Goal: Task Accomplishment & Management: Complete application form

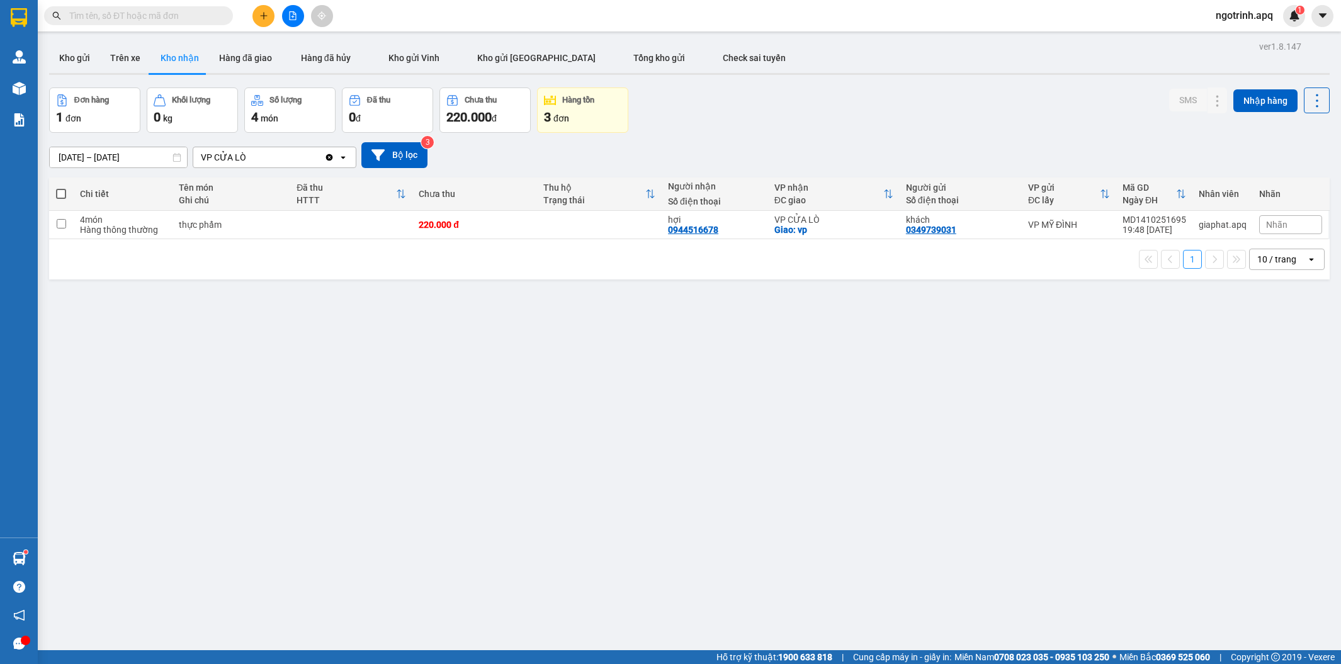
click at [400, 467] on div "ver 1.8.147 Kho gửi Trên xe Kho nhận Hàng đã giao Hàng đã hủy Kho gửi Vinh Kho …" at bounding box center [689, 370] width 1291 height 664
click at [105, 15] on input "text" at bounding box center [143, 16] width 149 height 14
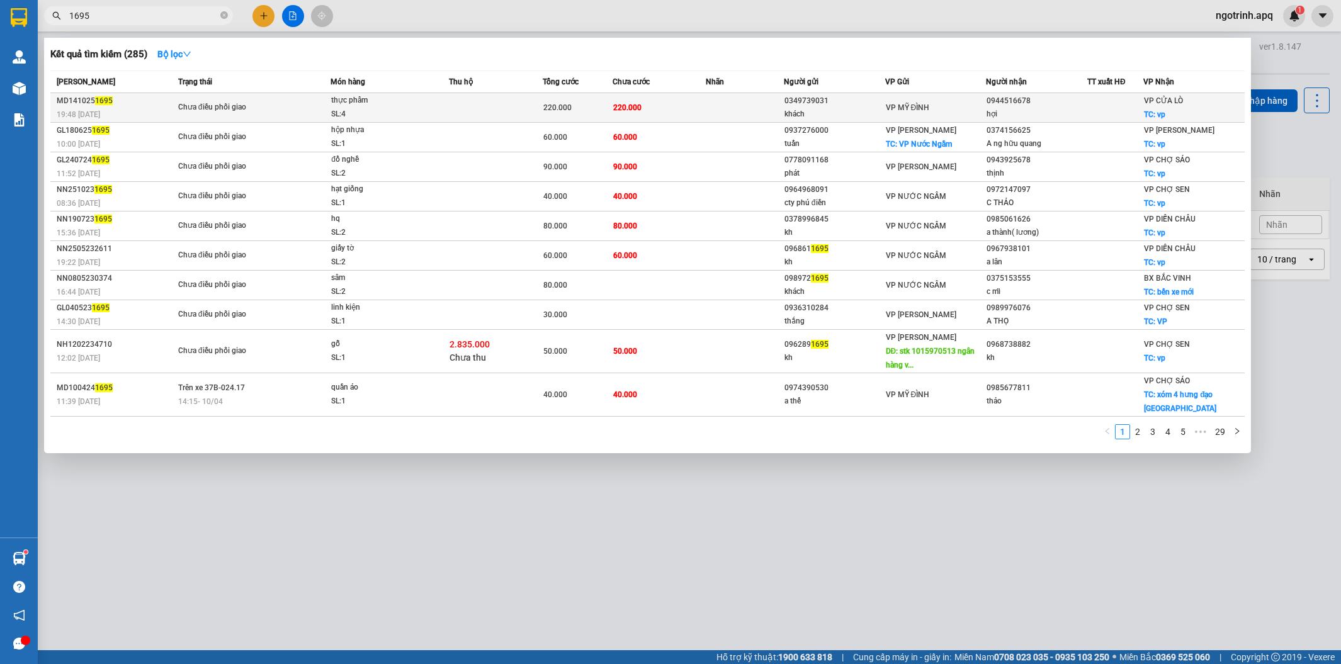
type input "1695"
click at [572, 105] on div "220.000" at bounding box center [577, 108] width 69 height 14
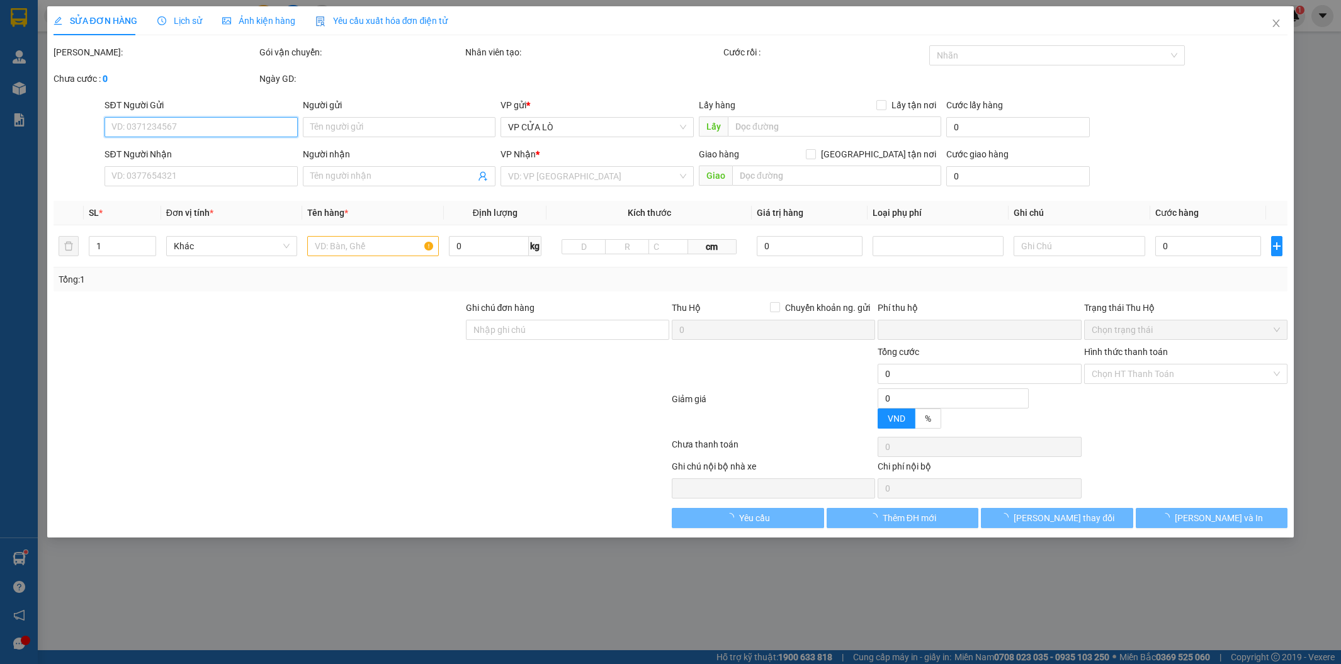
type input "0349739031"
type input "khách"
type input "0944516678"
type input "hợi"
checkbox input "true"
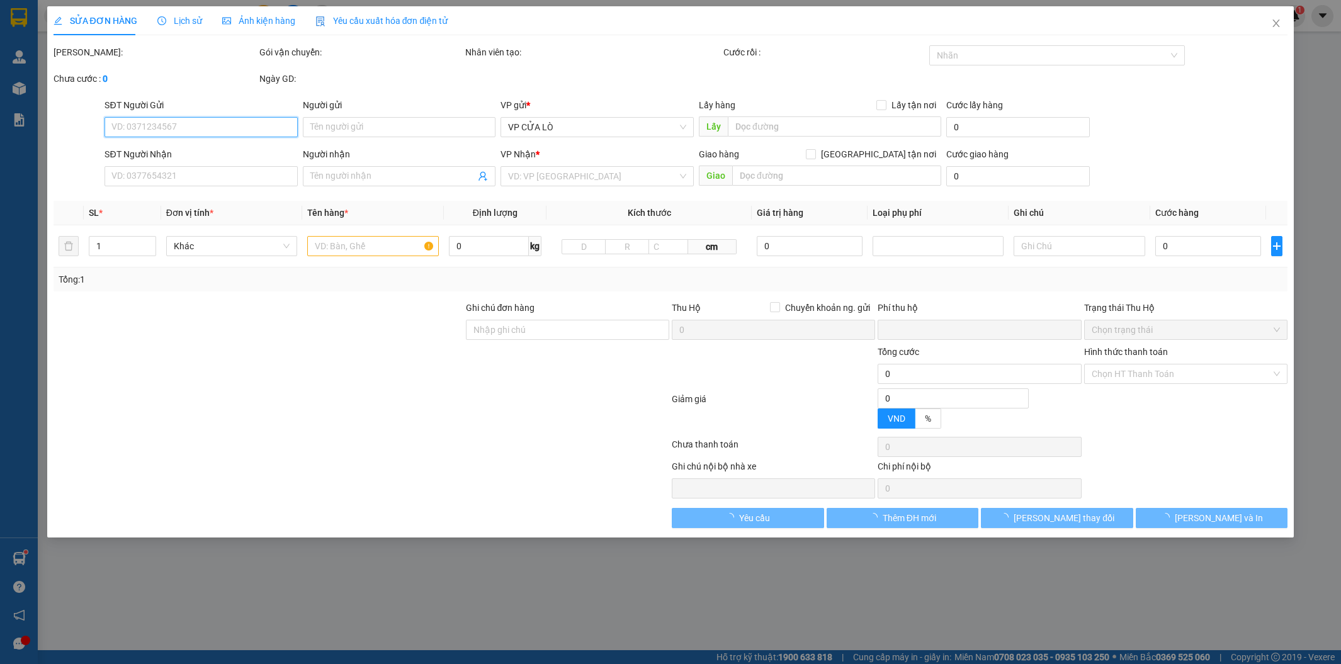
type input "vp"
type input "0"
type input "220.000"
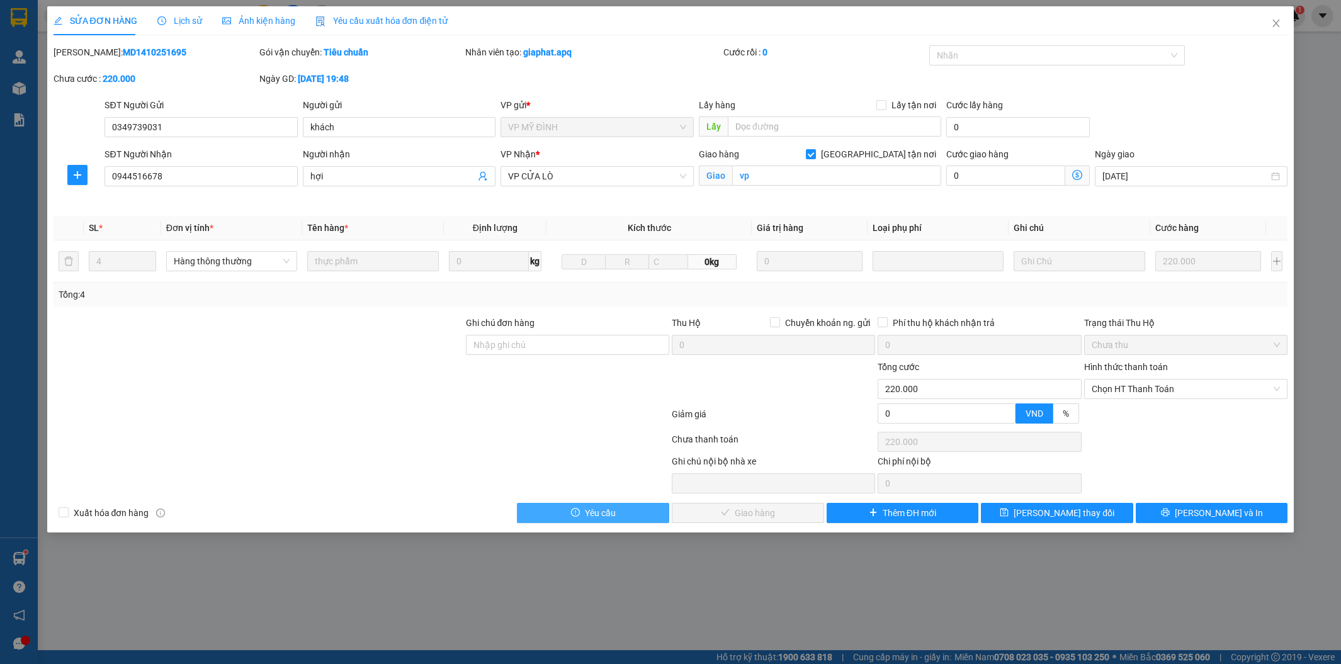
click at [583, 518] on button "Yêu cầu" at bounding box center [593, 513] width 152 height 20
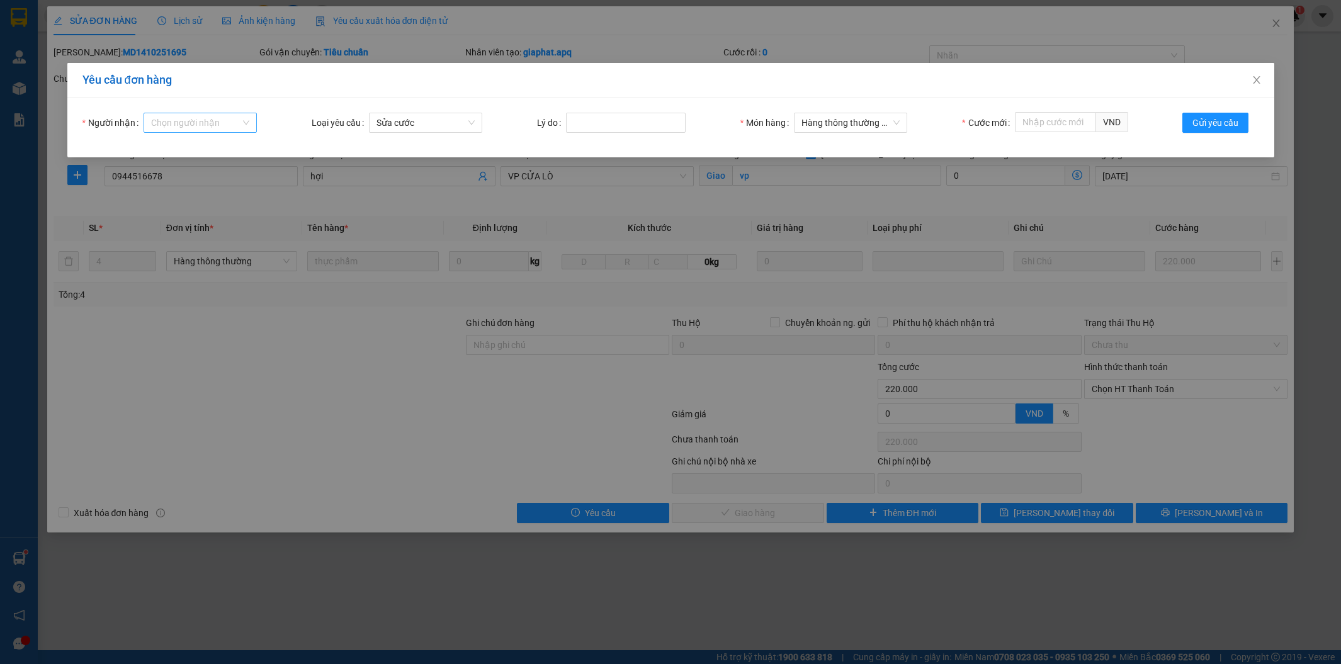
click at [183, 120] on input "Người nhận" at bounding box center [195, 122] width 89 height 19
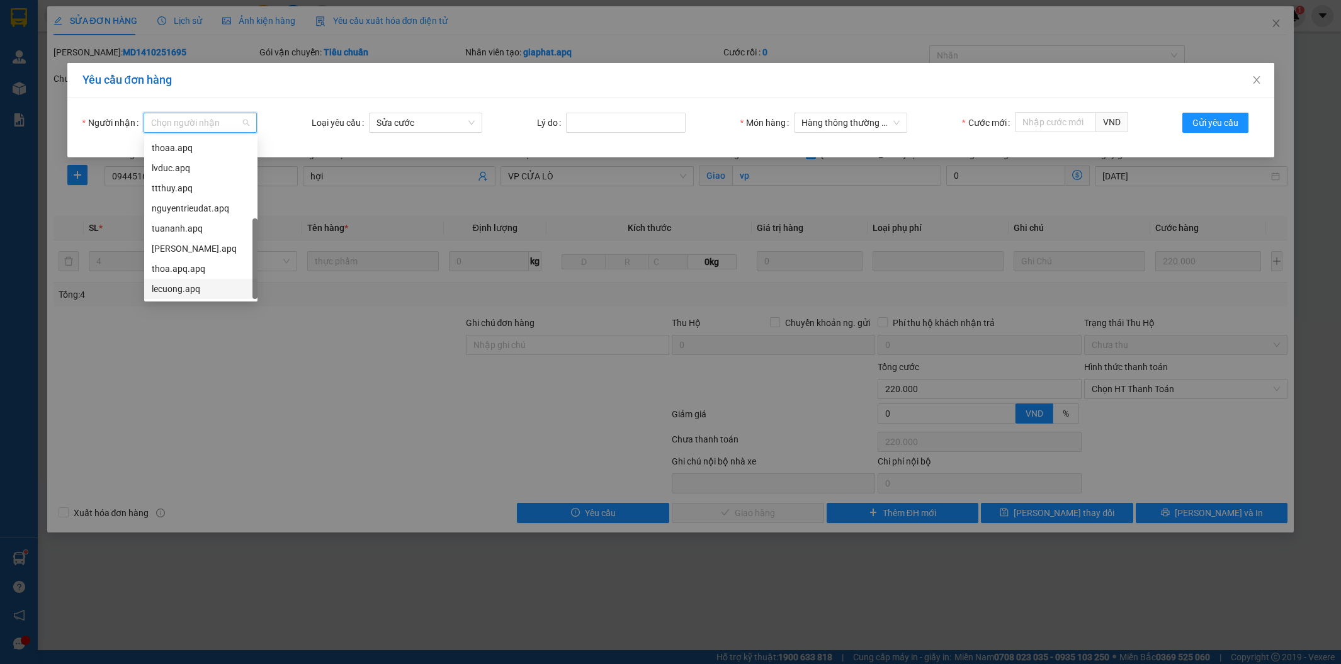
scroll to position [40, 0]
click at [167, 262] on div "son.apq" at bounding box center [201, 269] width 98 height 14
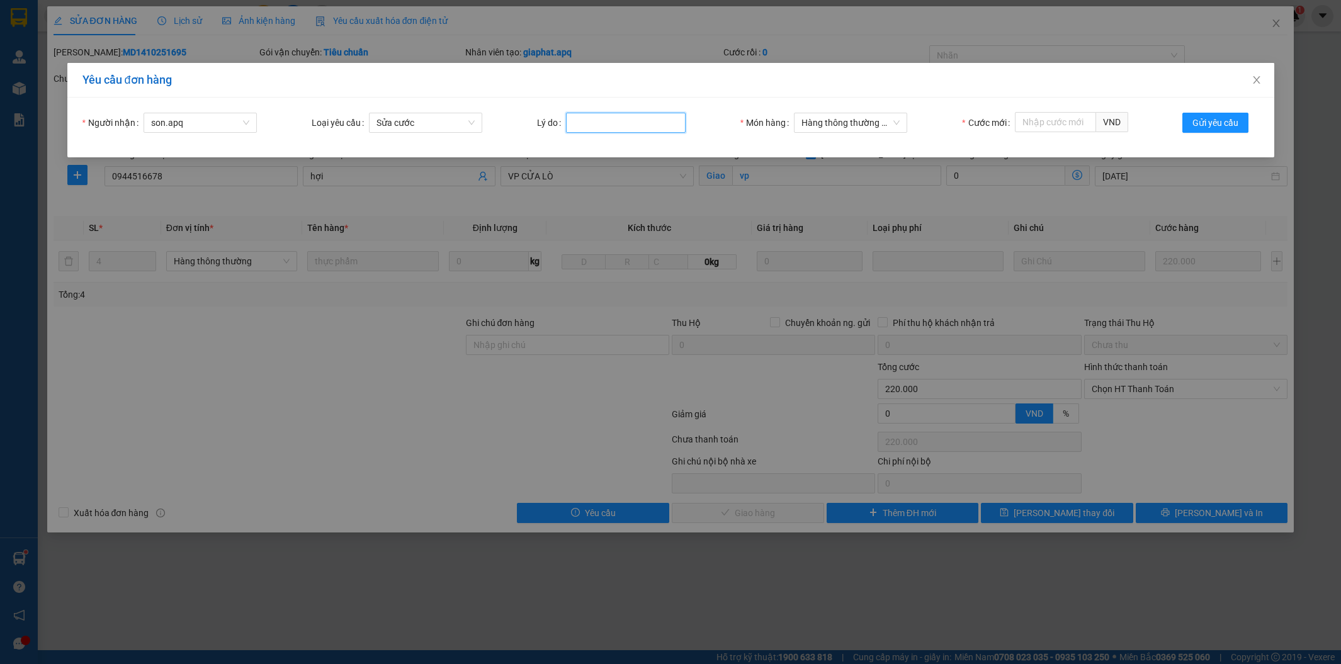
click at [615, 127] on input "Lý do" at bounding box center [626, 123] width 120 height 20
type input "sai cước"
click at [1058, 122] on input "Cước mới" at bounding box center [1055, 122] width 81 height 20
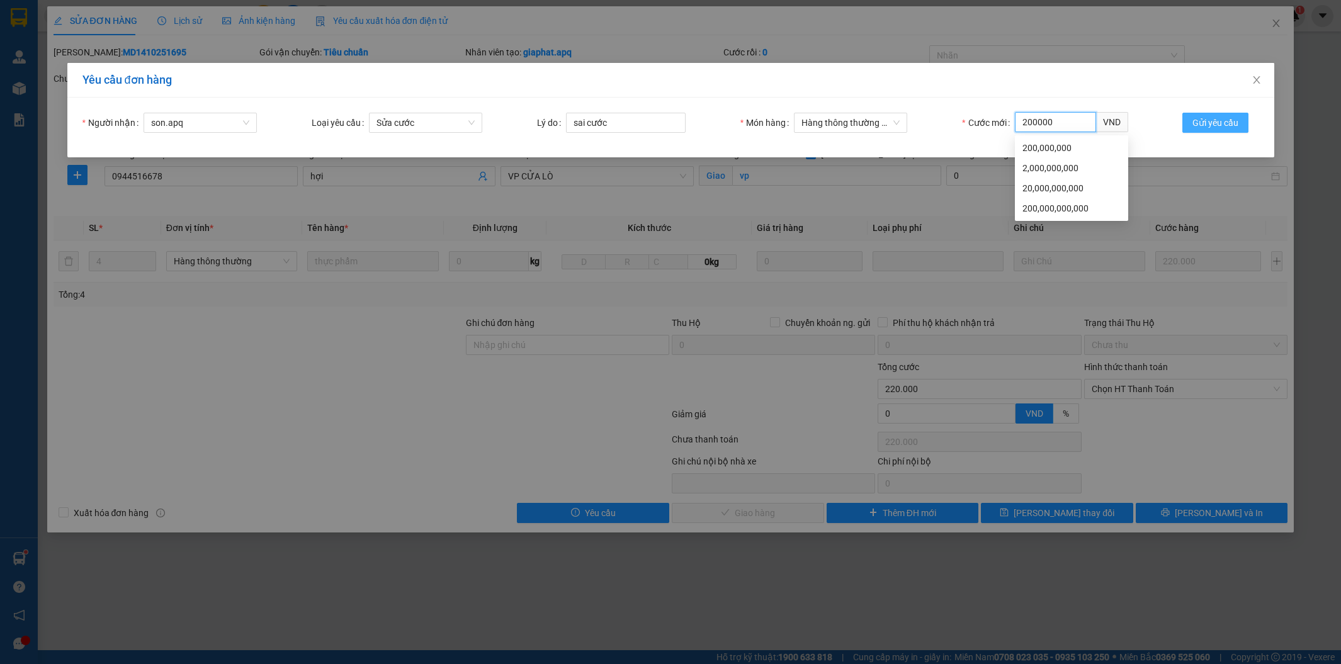
type input "200000"
click at [1214, 121] on span "Gửi yêu cầu" at bounding box center [1216, 123] width 46 height 14
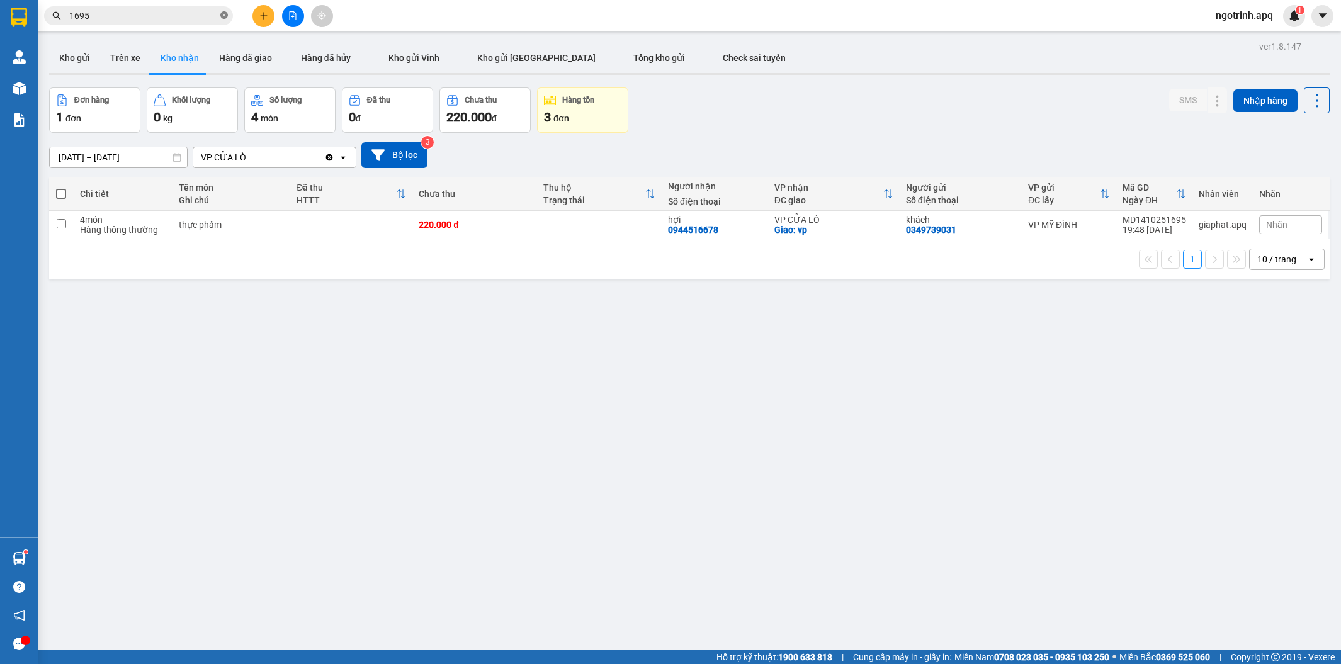
click at [220, 15] on icon "close-circle" at bounding box center [224, 15] width 8 height 8
click at [95, 9] on input "text" at bounding box center [143, 16] width 149 height 14
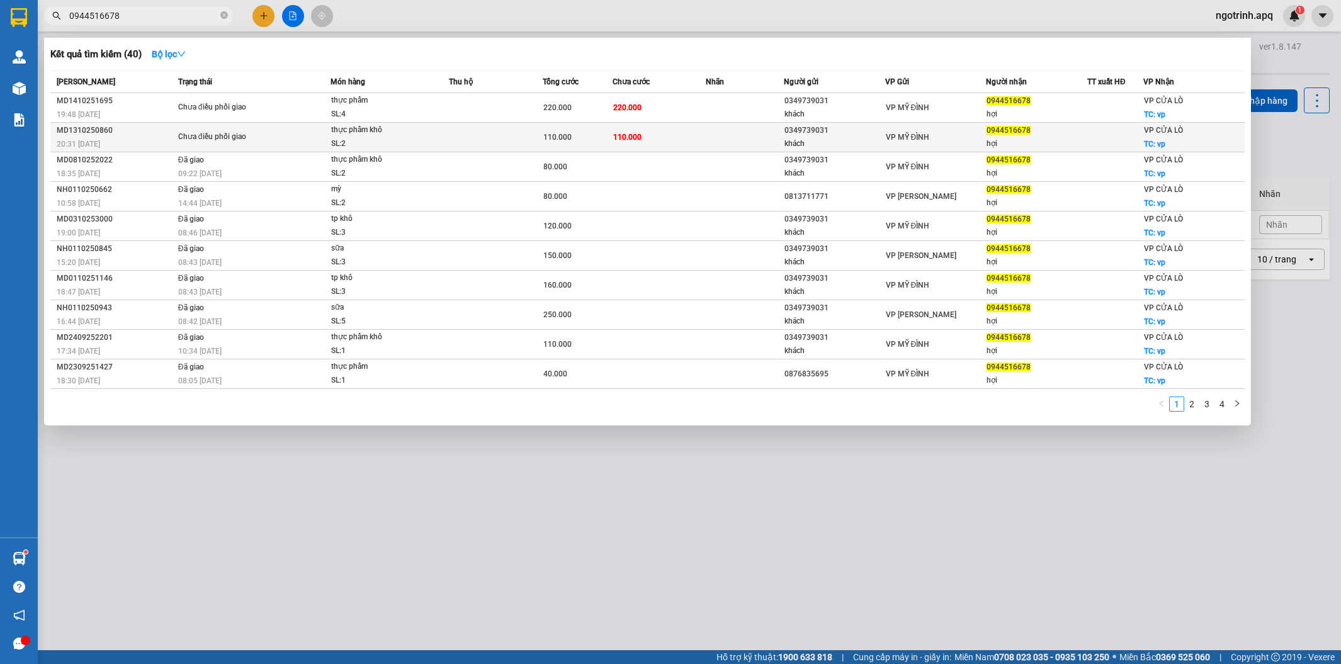
type input "0944516678"
click at [586, 135] on div "110.000" at bounding box center [577, 137] width 69 height 14
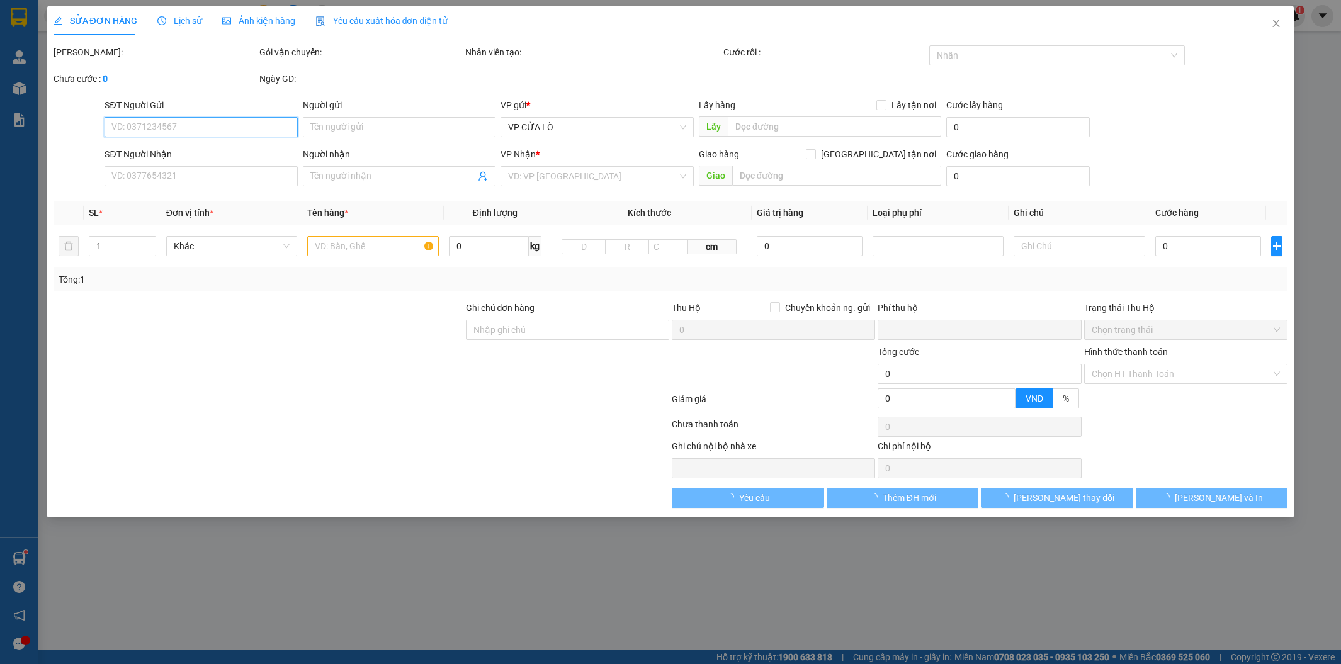
type input "0349739031"
type input "khách"
type input "0944516678"
type input "hợi"
checkbox input "true"
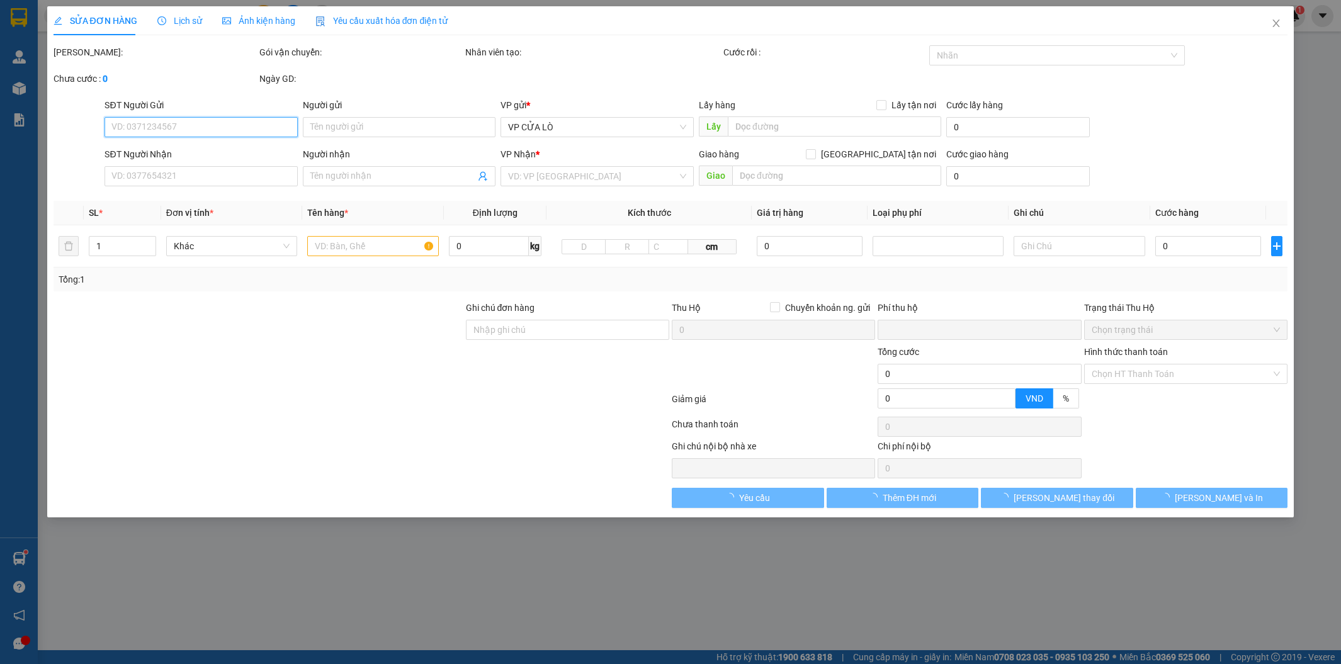
type input "vp"
type input "0"
type input "110.000"
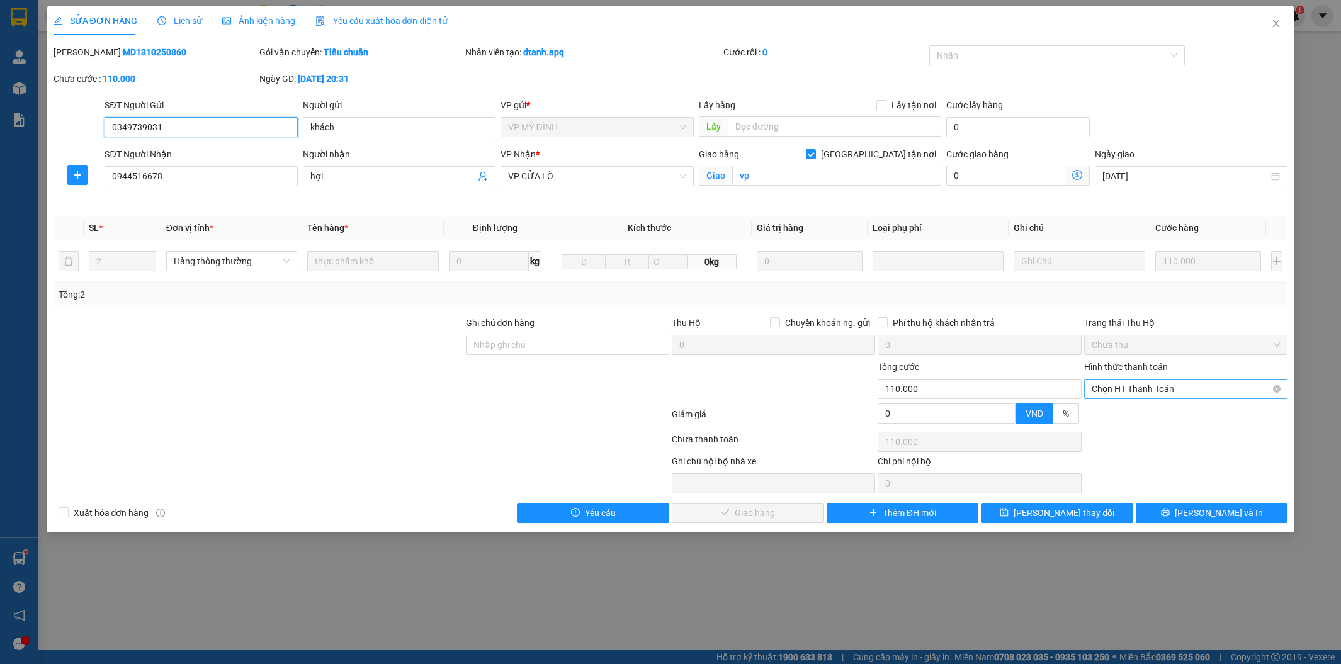
click at [1151, 386] on span "Chọn HT Thanh Toán" at bounding box center [1186, 389] width 188 height 19
click at [1137, 408] on div "Tại văn phòng" at bounding box center [1186, 414] width 188 height 14
type input "0"
click at [719, 515] on button "[PERSON_NAME] và Giao hàng" at bounding box center [748, 513] width 152 height 20
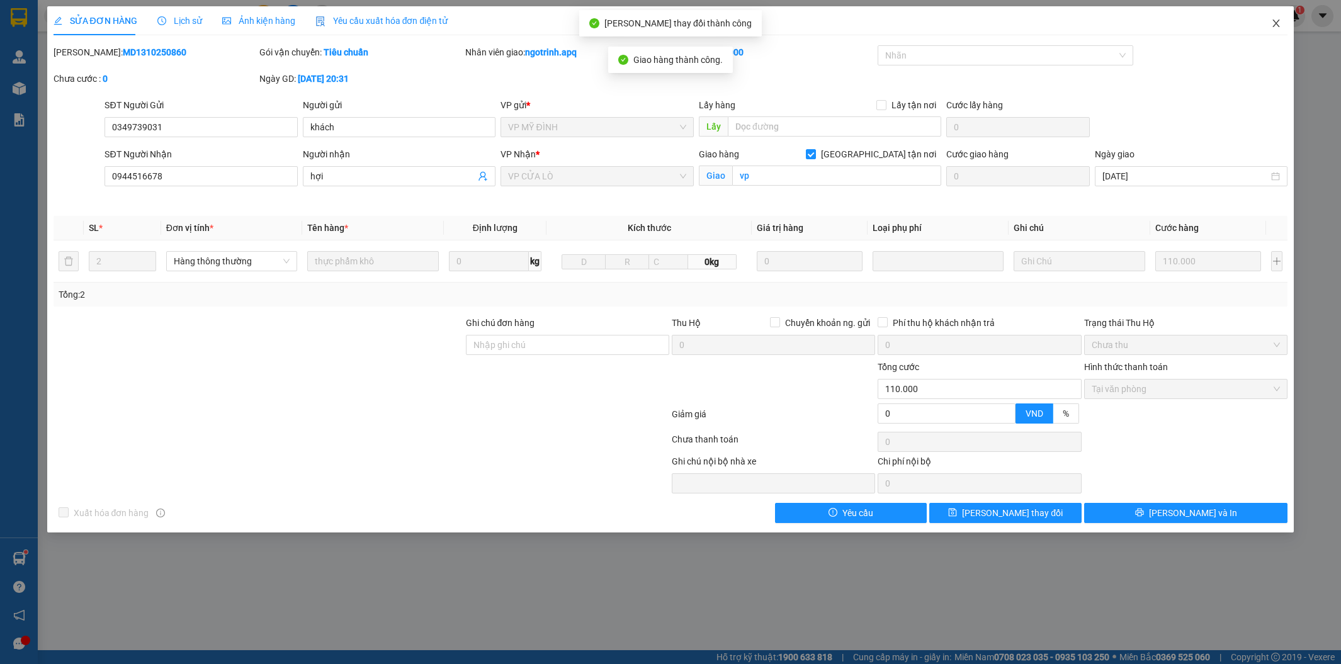
click at [1278, 21] on icon "close" at bounding box center [1277, 23] width 10 height 10
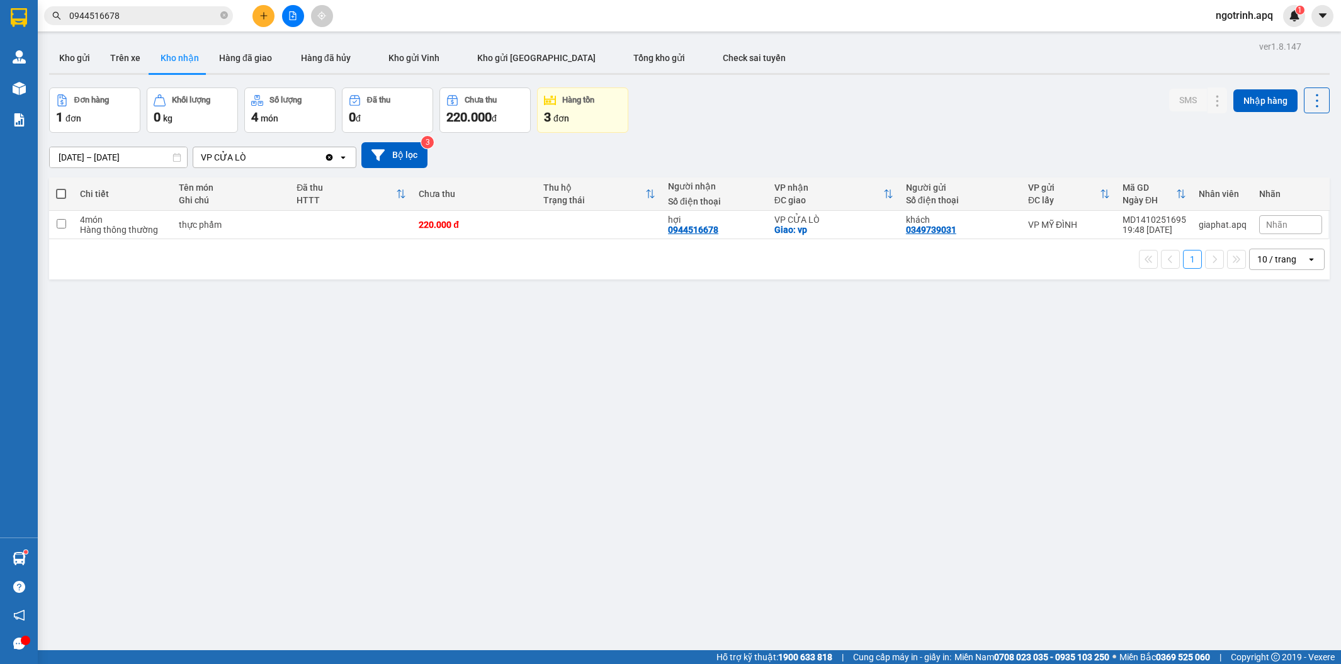
click at [168, 5] on div "Kết quả tìm kiếm ( 40 ) Bộ lọc Mã ĐH Trạng thái Món hàng Thu hộ Tổng cước Chưa …" at bounding box center [123, 16] width 246 height 22
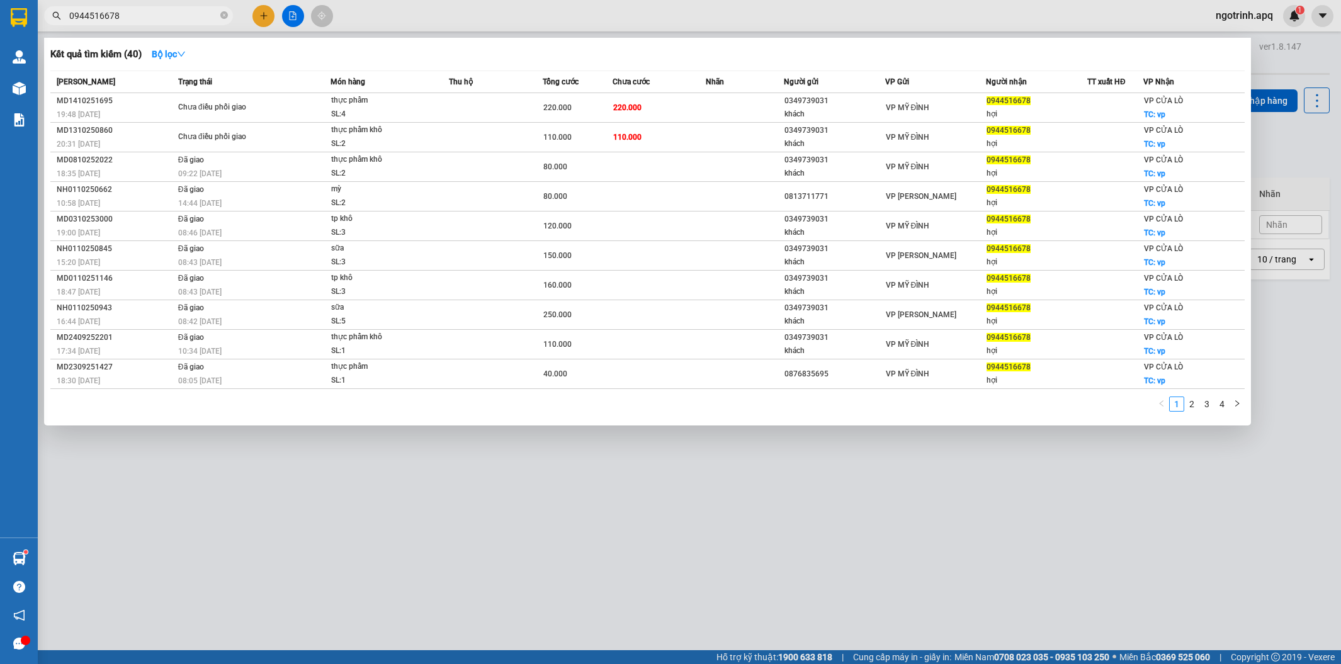
click at [164, 13] on input "0944516678" at bounding box center [143, 16] width 149 height 14
click at [746, 492] on div at bounding box center [670, 332] width 1341 height 664
click at [135, 19] on input "0944516678" at bounding box center [143, 16] width 149 height 14
type input "0"
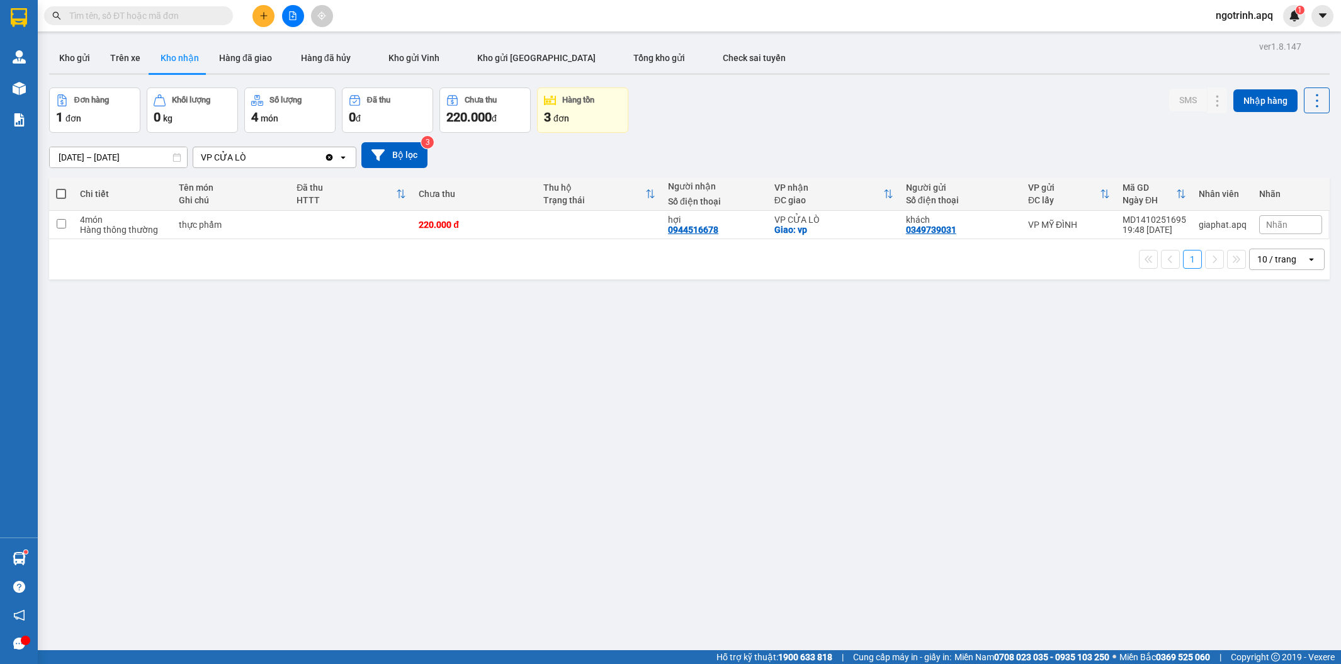
click at [118, 11] on input "text" at bounding box center [143, 16] width 149 height 14
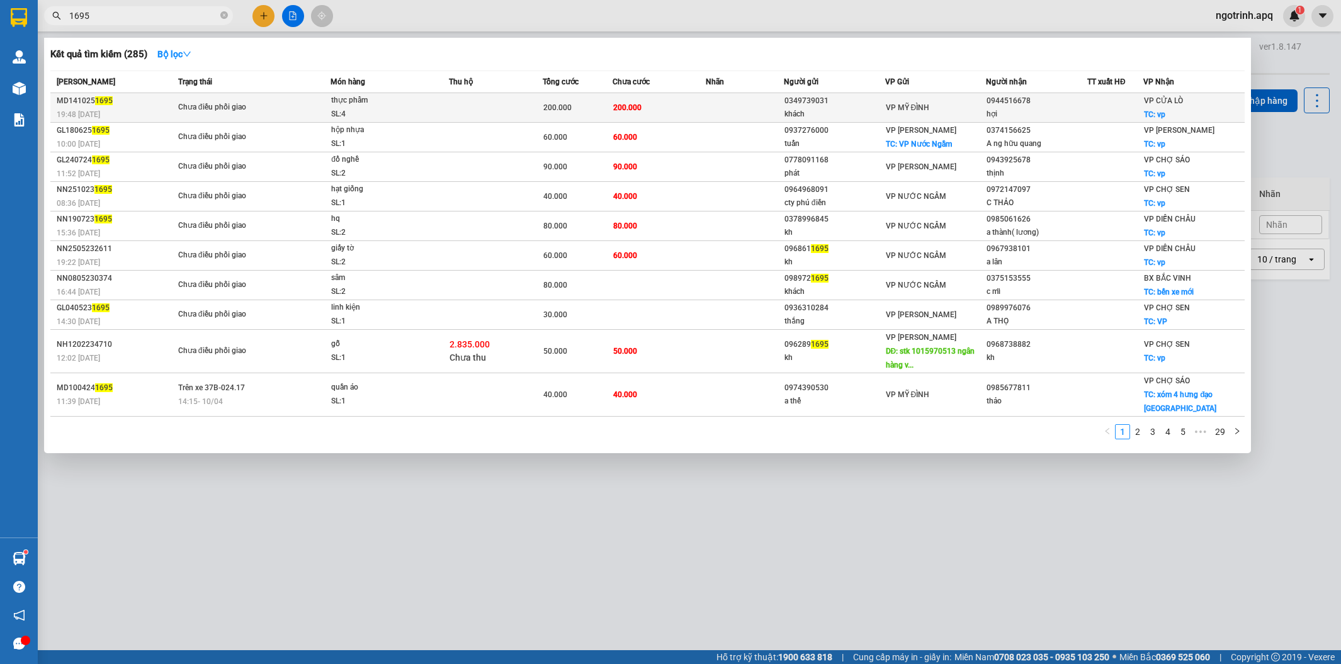
type input "1695"
click at [509, 110] on td at bounding box center [495, 108] width 93 height 30
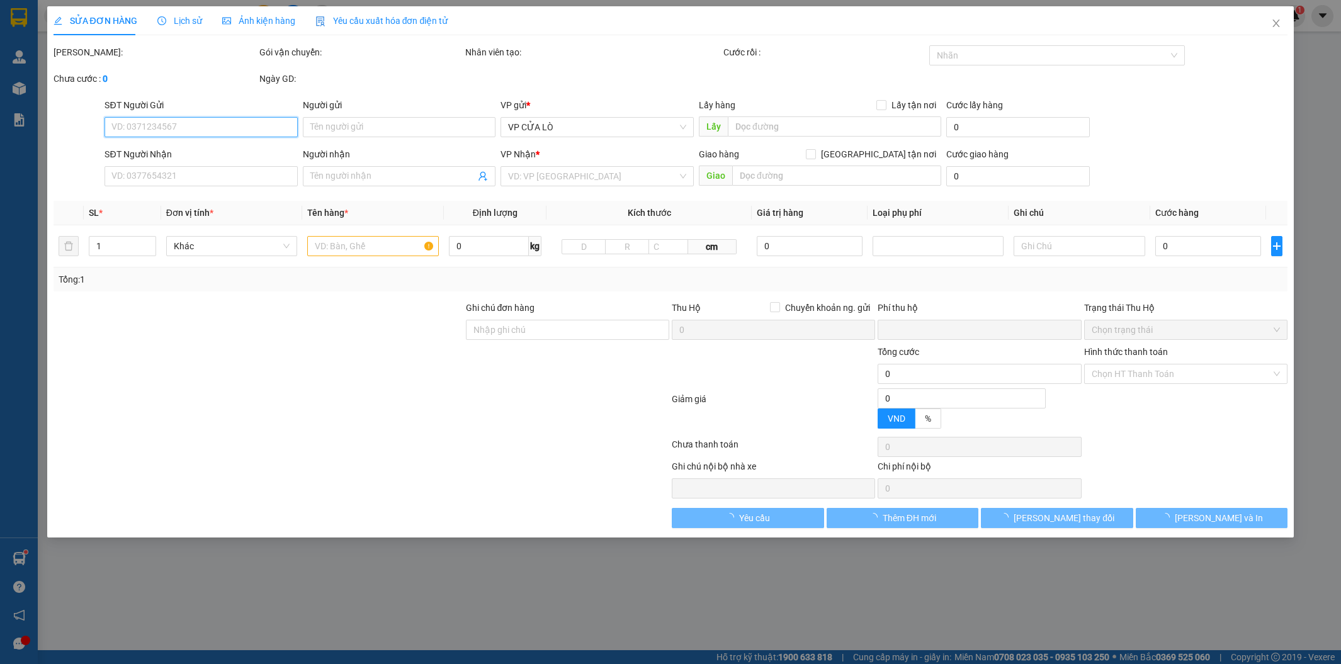
type input "0349739031"
type input "khách"
type input "0944516678"
type input "hợi"
checkbox input "true"
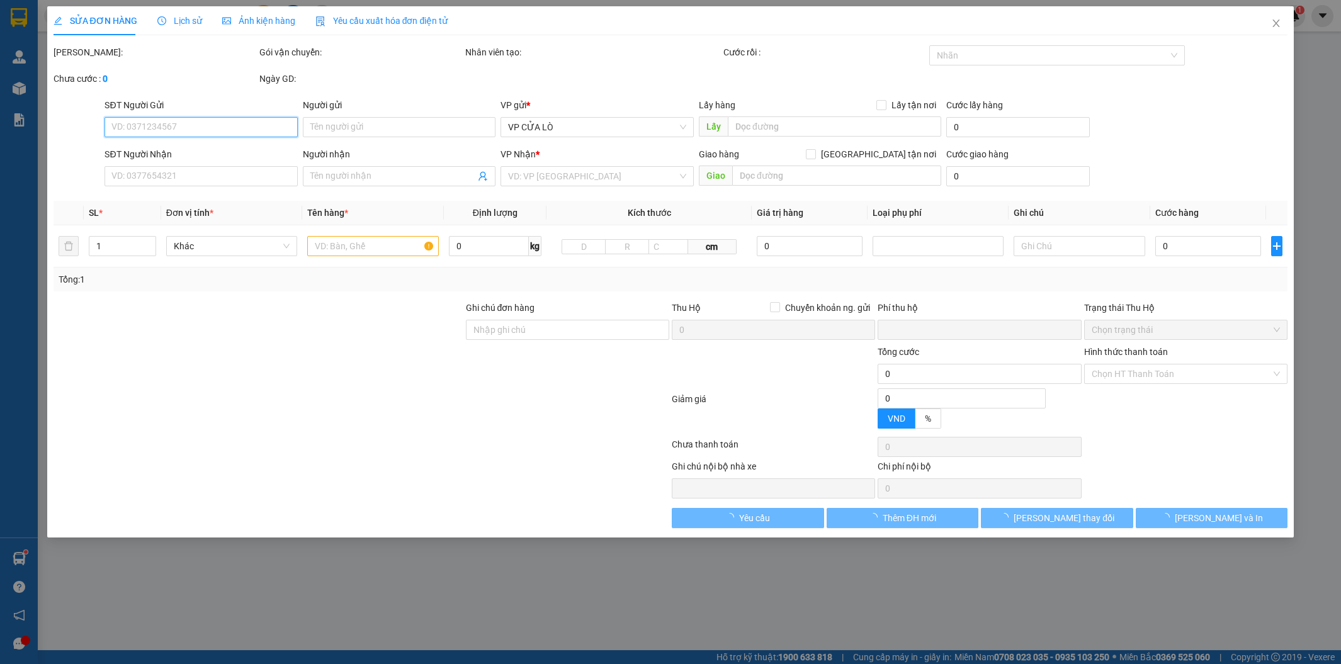
type input "vp"
type input "0"
type input "200.000"
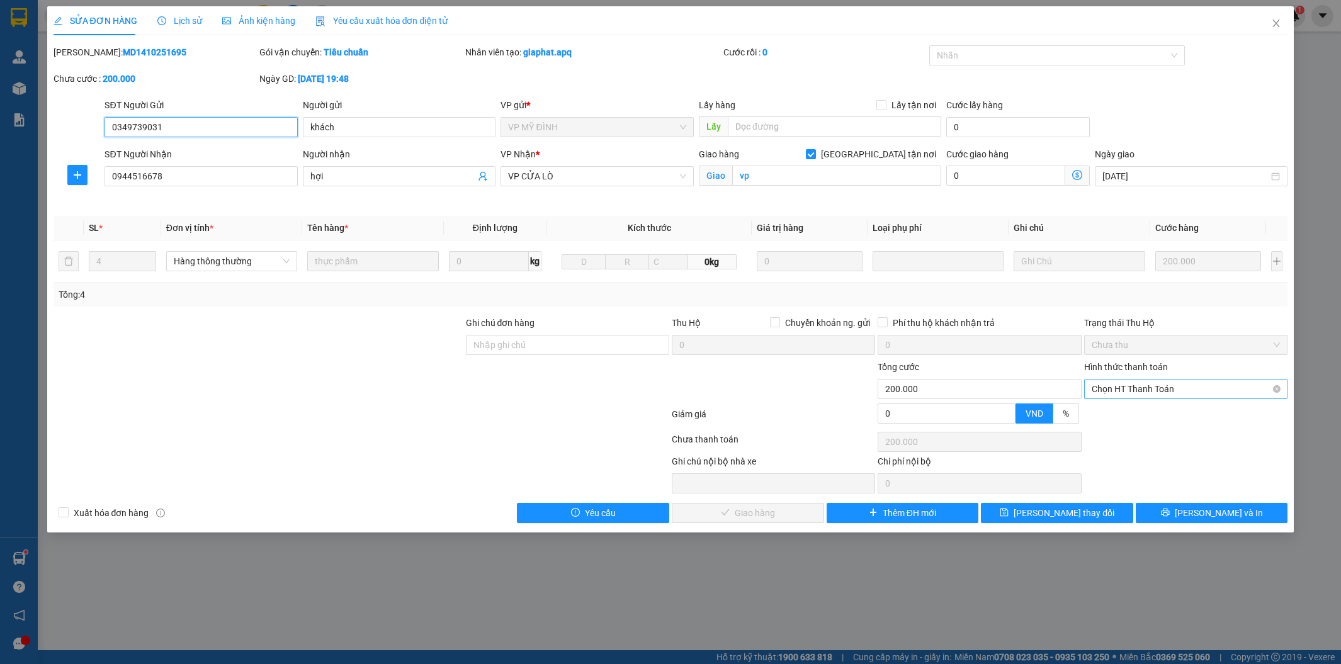
click at [1154, 392] on span "Chọn HT Thanh Toán" at bounding box center [1186, 389] width 188 height 19
drag, startPoint x: 1151, startPoint y: 407, endPoint x: 1054, endPoint y: 470, distance: 115.1
click at [1150, 407] on div "Tại văn phòng" at bounding box center [1186, 414] width 188 height 14
type input "0"
click at [800, 507] on button "[PERSON_NAME] và Giao hàng" at bounding box center [748, 513] width 152 height 20
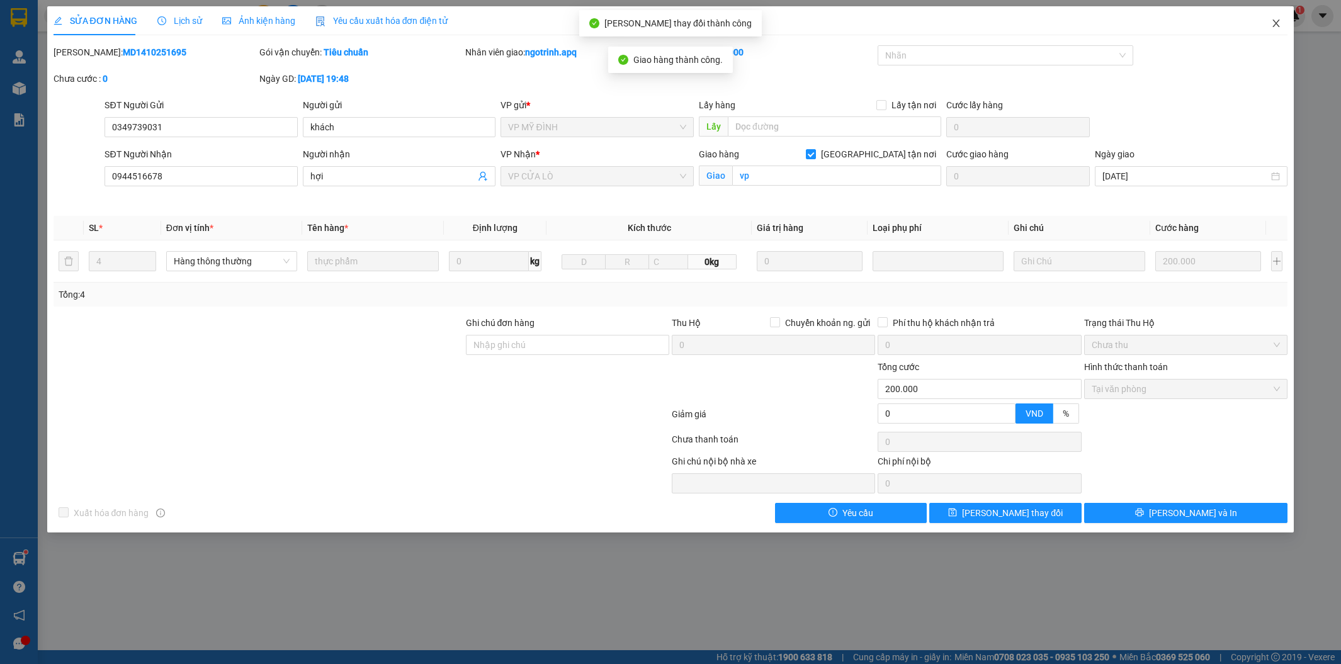
click at [1276, 17] on span "Close" at bounding box center [1276, 23] width 35 height 35
